Goal: Task Accomplishment & Management: Complete application form

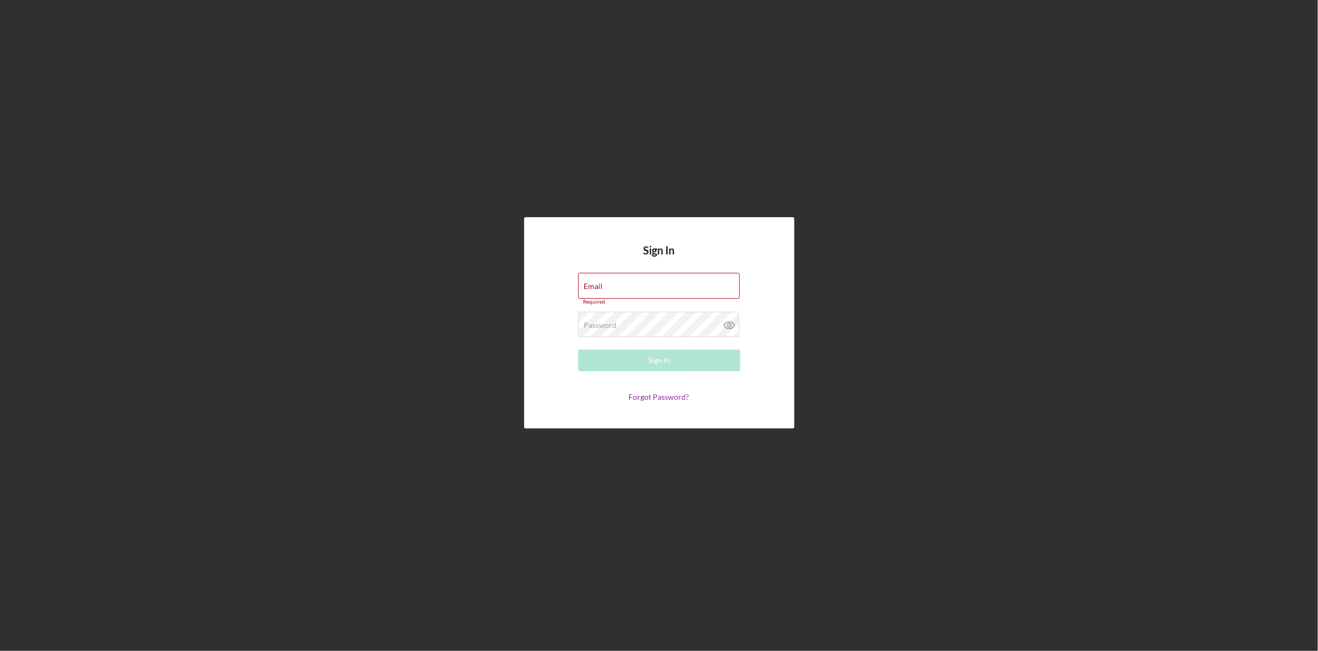
type input "[PERSON_NAME][EMAIL_ADDRESS][PERSON_NAME][DOMAIN_NAME]"
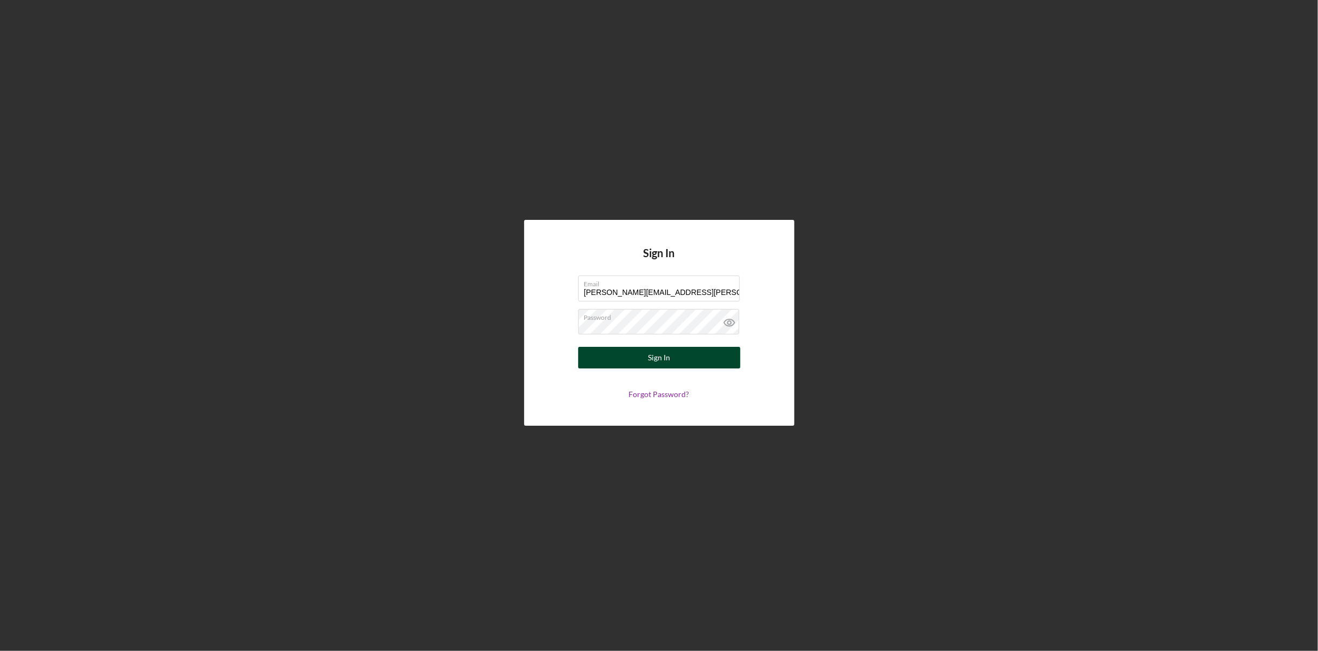
click at [654, 358] on div "Sign In" at bounding box center [659, 358] width 22 height 22
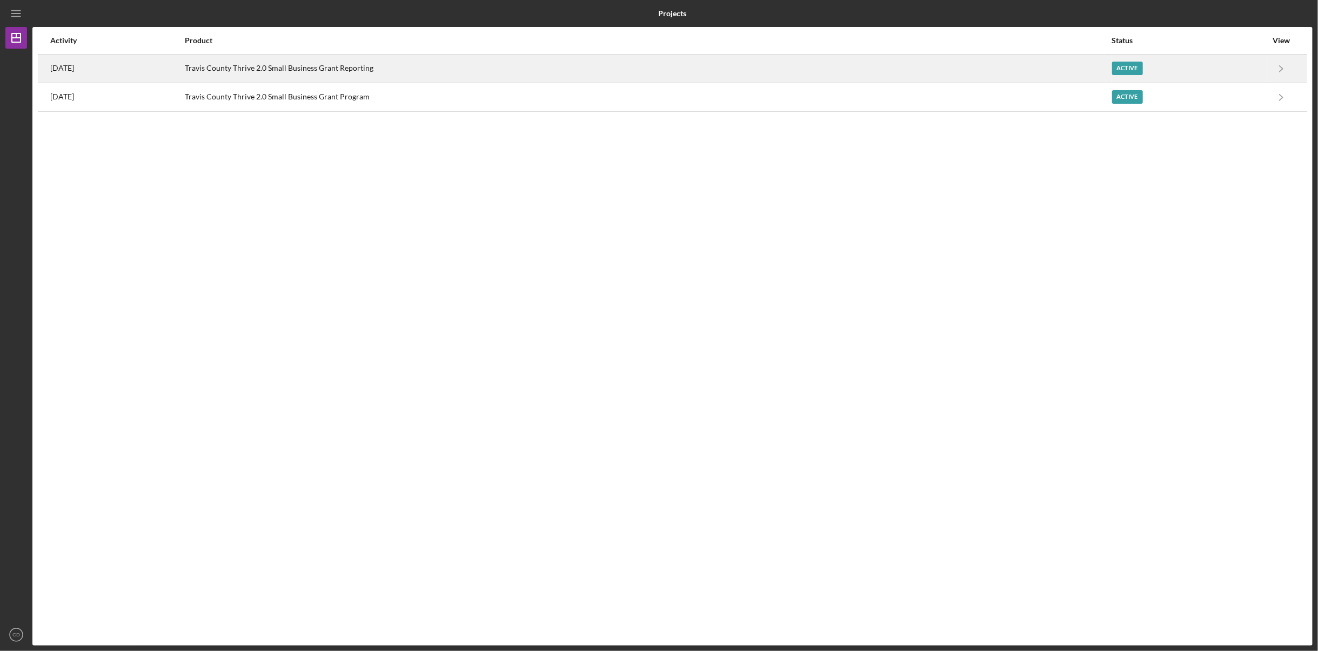
click at [165, 73] on div "[DATE]" at bounding box center [116, 68] width 133 height 27
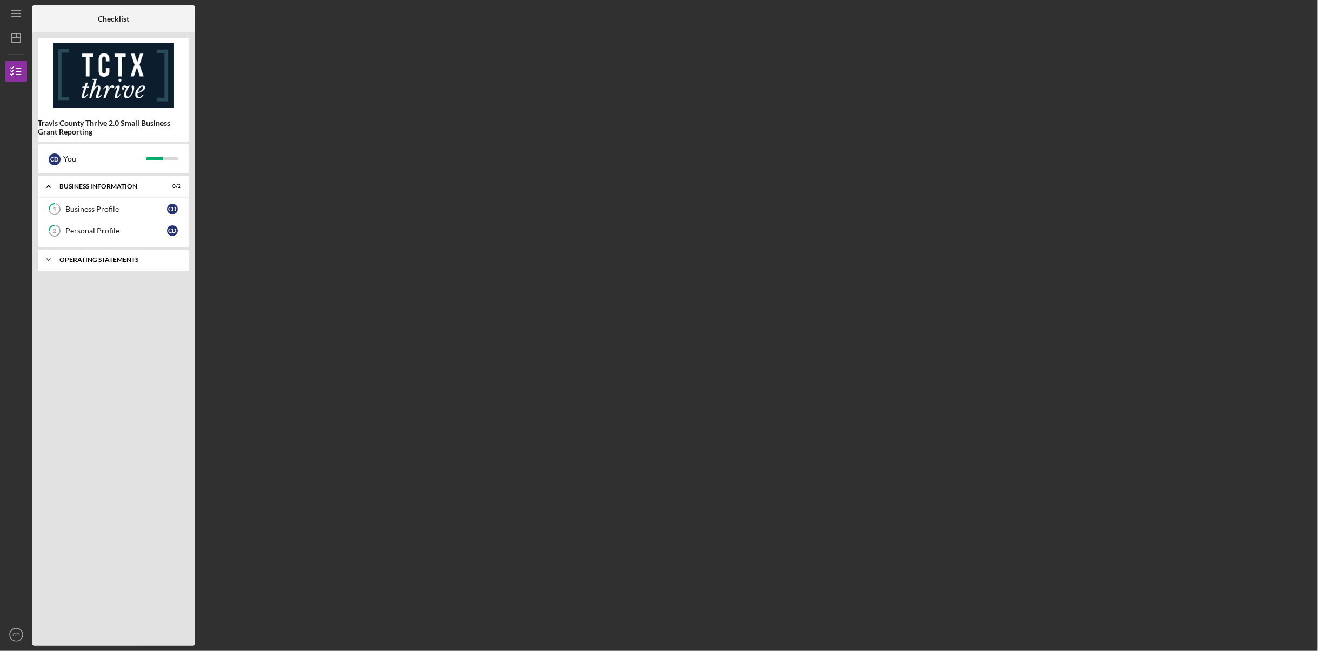
click at [103, 263] on div "Icon/Expander Operating Statements 8 / 13" at bounding box center [113, 260] width 151 height 22
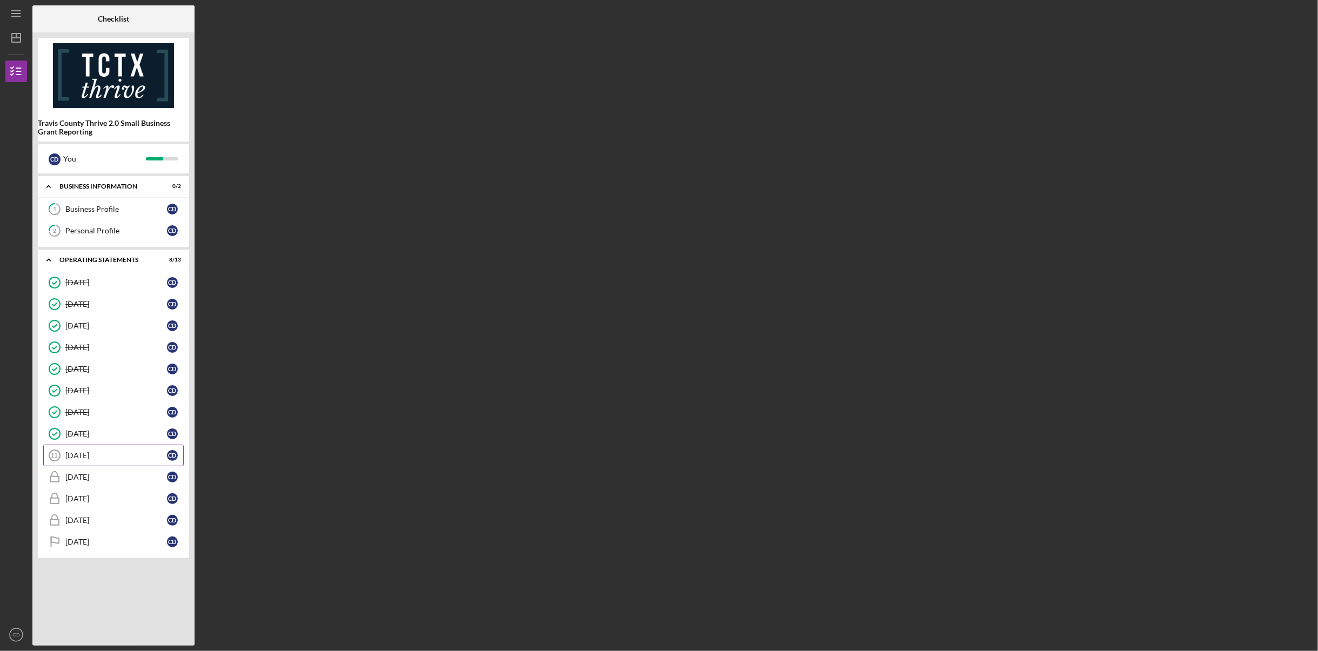
click at [80, 451] on div "[DATE]" at bounding box center [116, 455] width 102 height 9
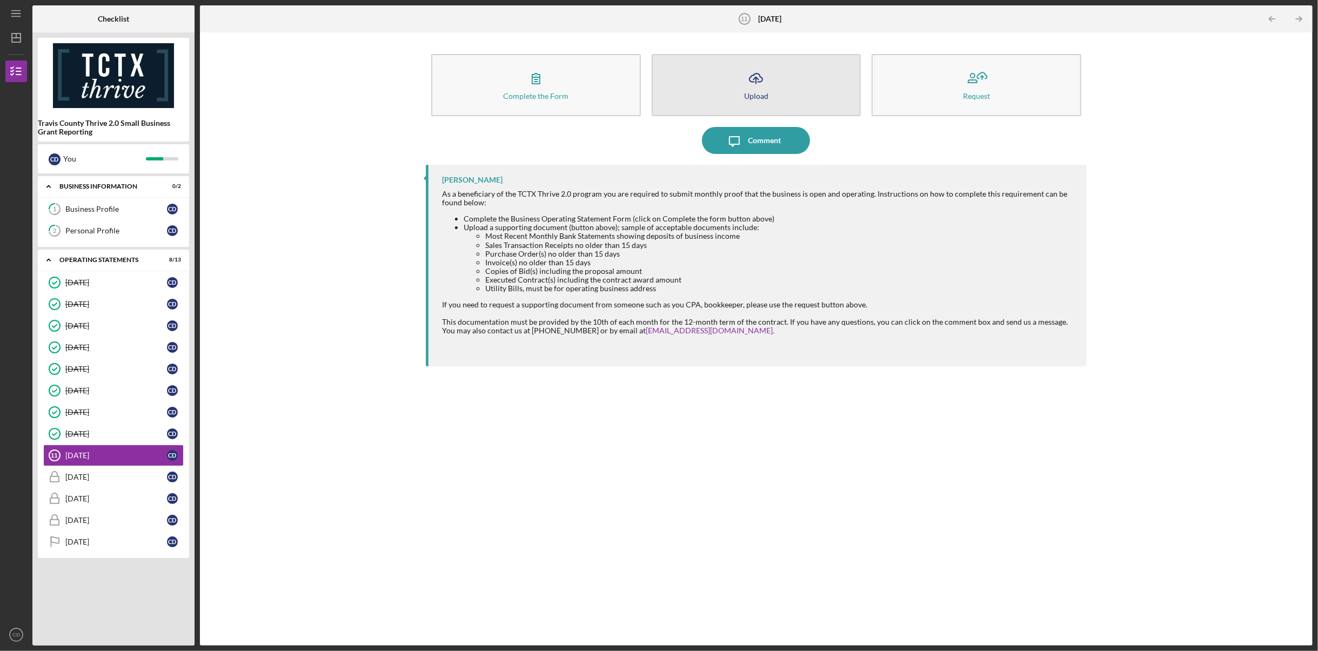
click at [753, 77] on icon "Icon/Upload" at bounding box center [755, 78] width 27 height 27
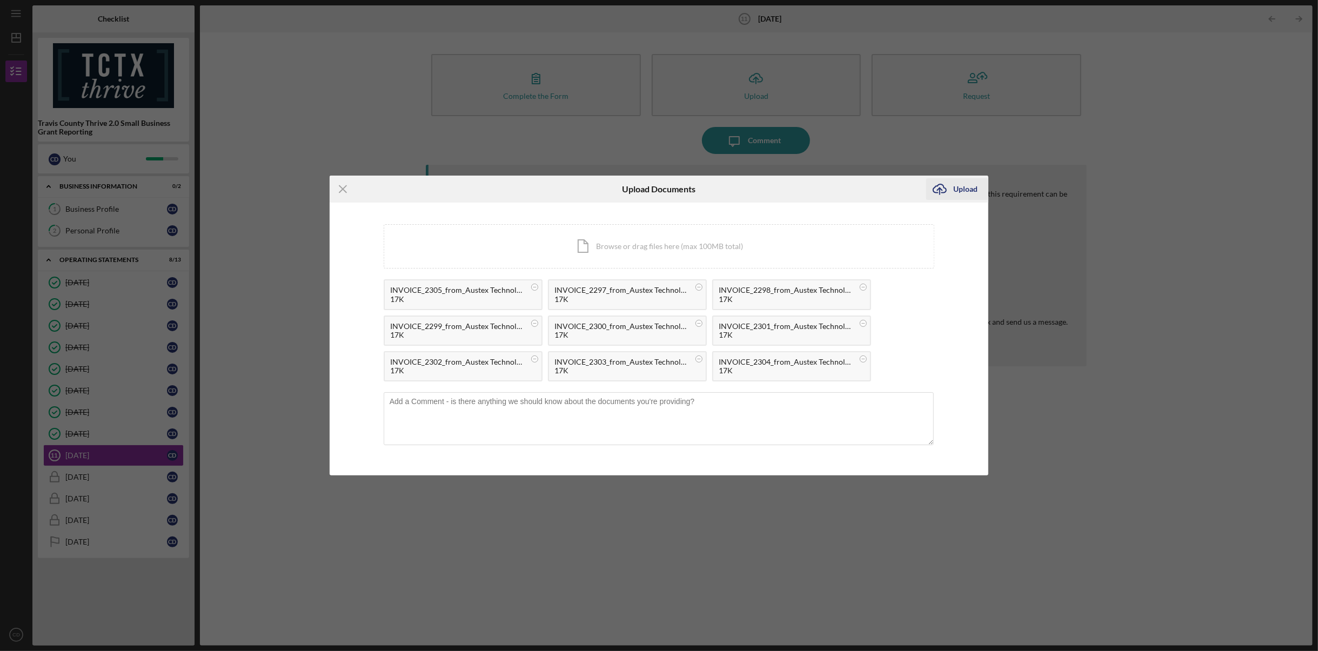
click at [966, 187] on div "Upload" at bounding box center [965, 189] width 24 height 22
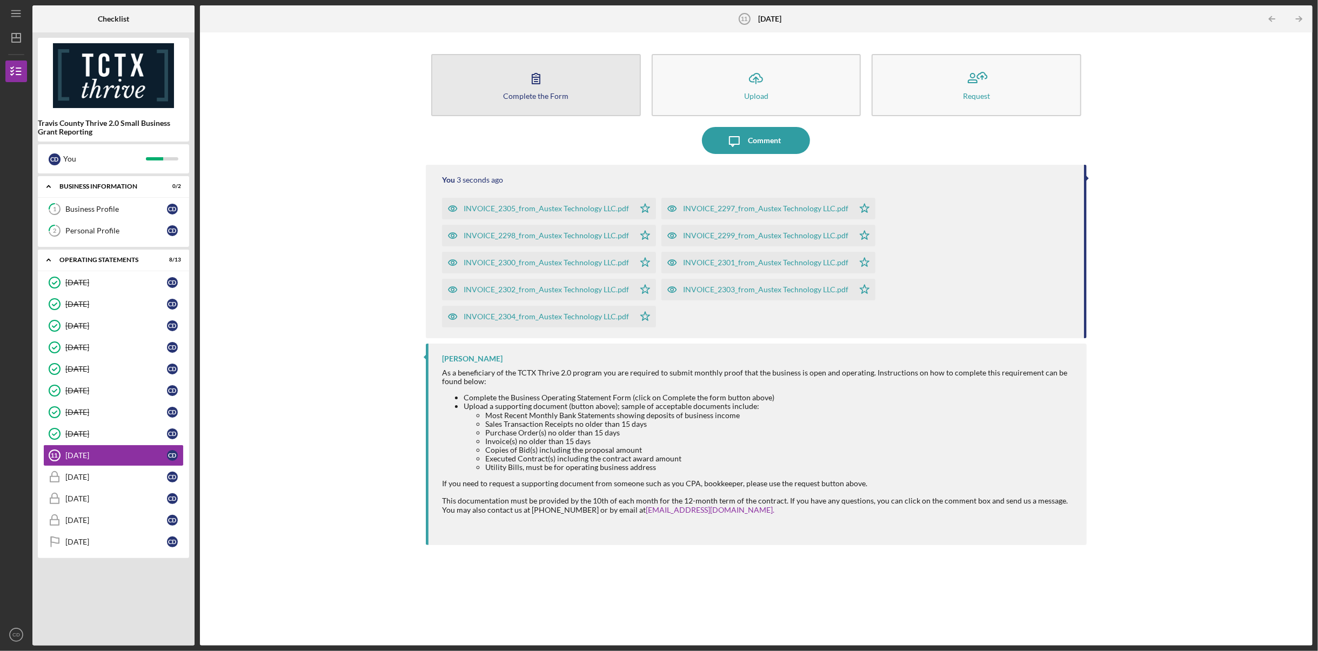
click at [550, 81] on button "Complete the Form Form" at bounding box center [536, 85] width 210 height 62
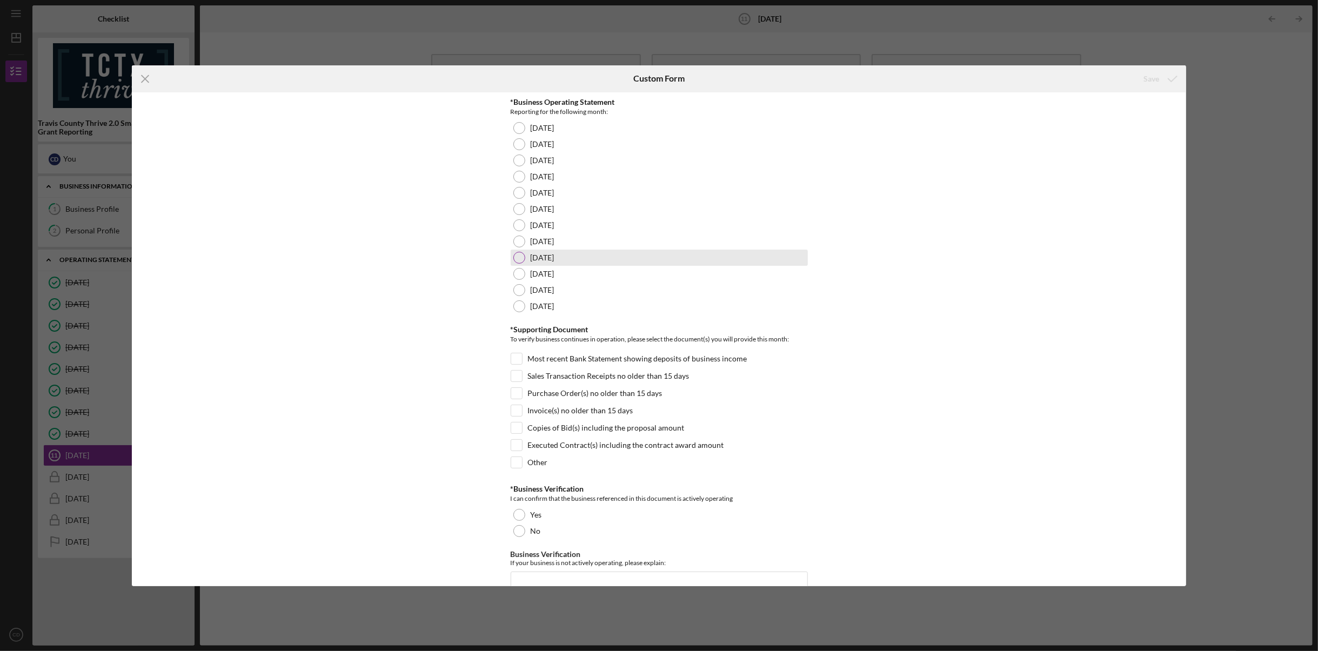
click at [519, 258] on div at bounding box center [519, 258] width 12 height 12
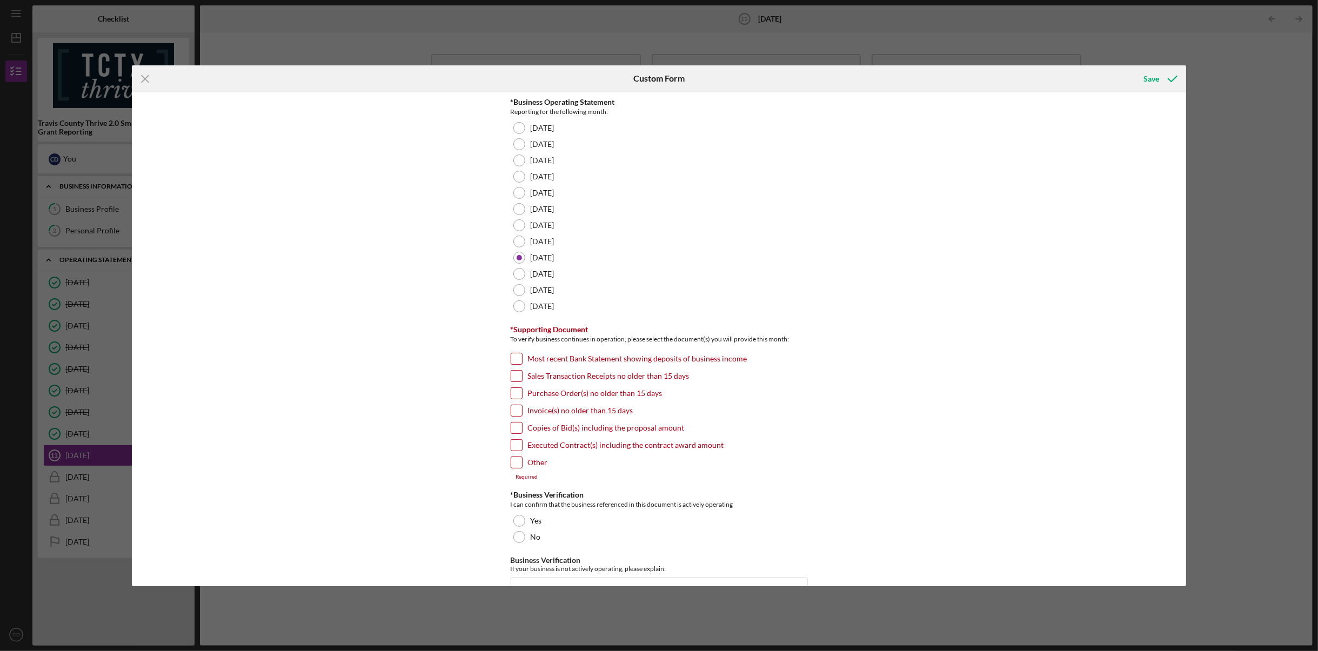
click at [514, 416] on input "Invoice(s) no older than 15 days" at bounding box center [516, 410] width 11 height 11
checkbox input "true"
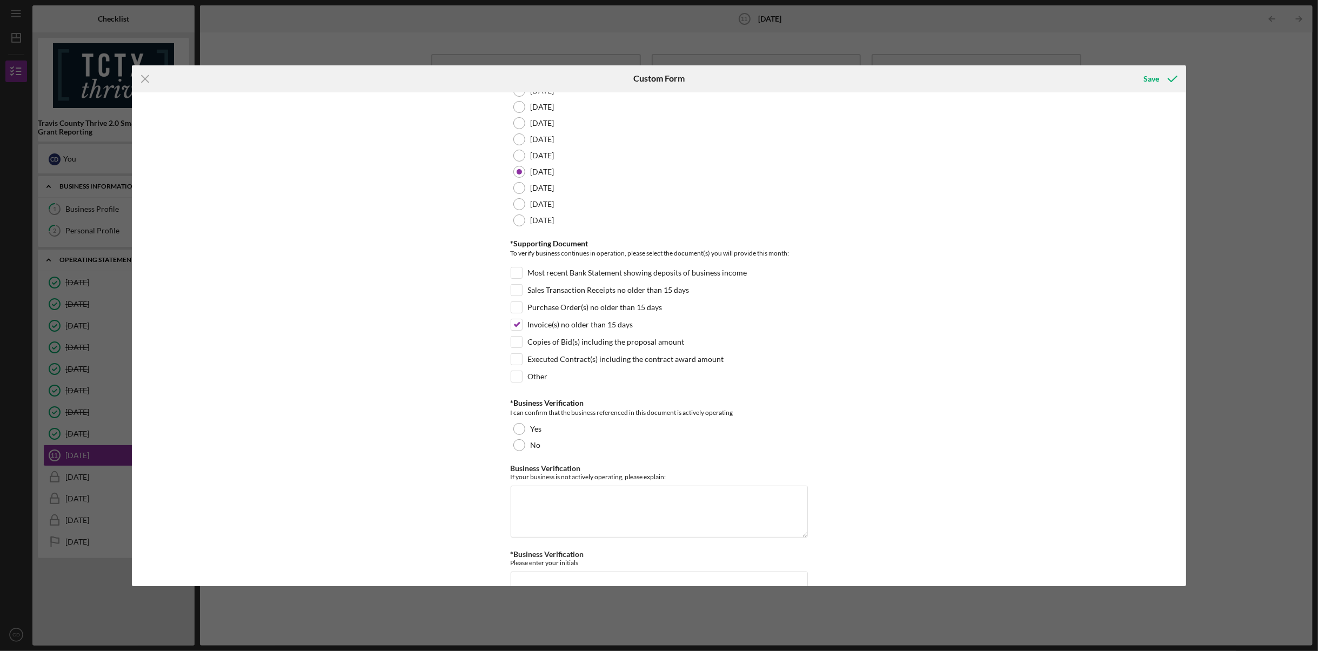
scroll to position [108, 0]
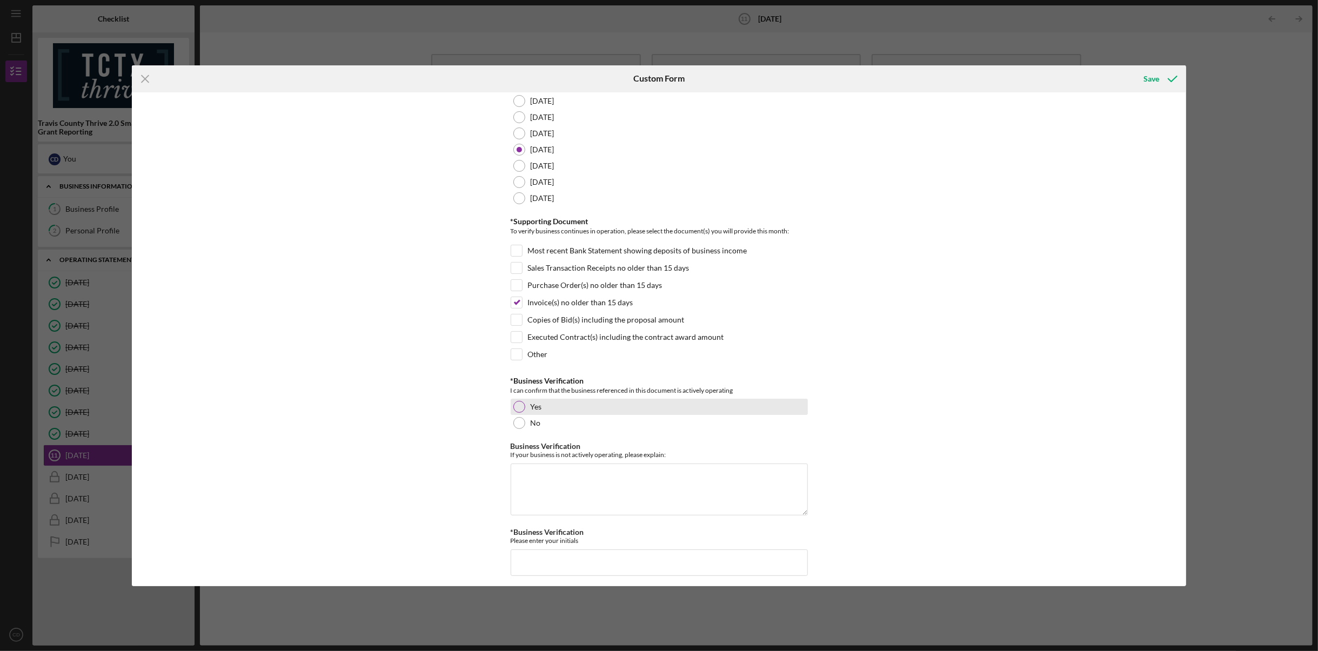
click at [517, 412] on div at bounding box center [519, 407] width 12 height 12
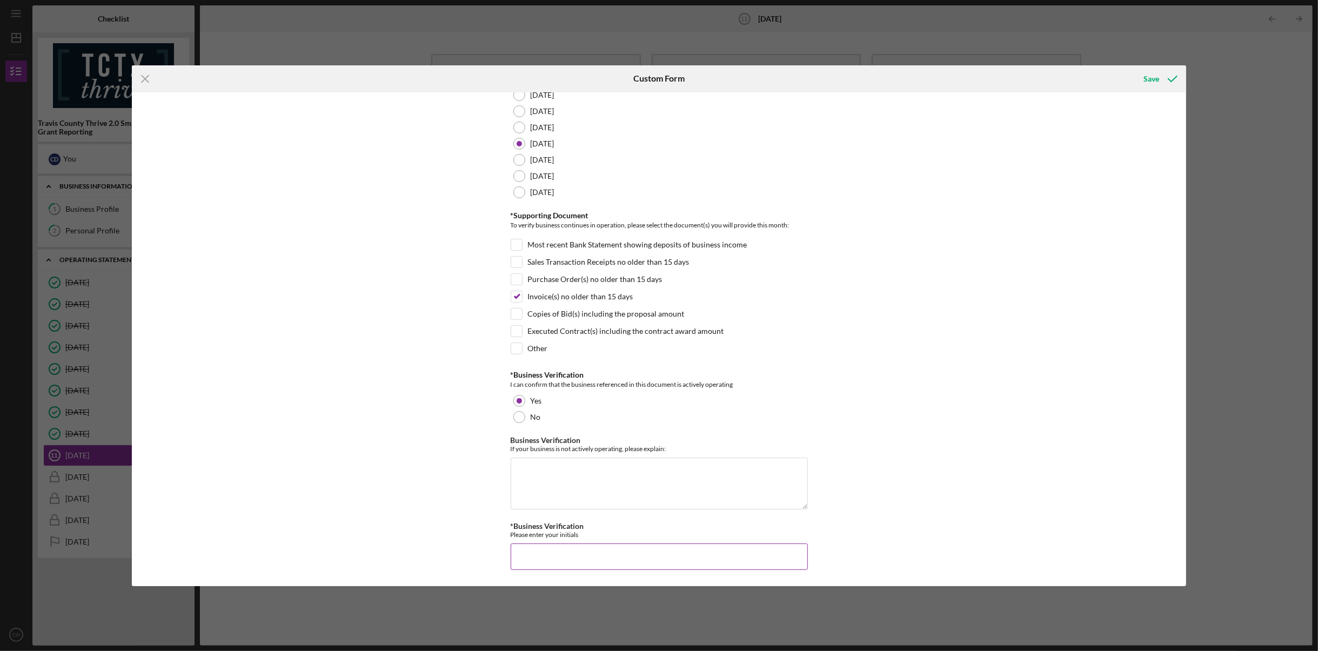
click at [697, 550] on input "*Business Verification" at bounding box center [659, 556] width 297 height 26
type input "CD"
click at [889, 431] on div "*Business Operating Statement Reporting for the following month: [DATE] [DATE] …" at bounding box center [659, 339] width 1054 height 494
click at [1150, 83] on div "Save" at bounding box center [1151, 79] width 16 height 22
